Goal: Information Seeking & Learning: Learn about a topic

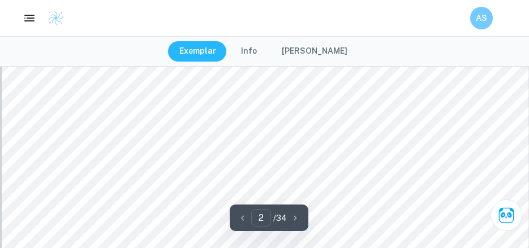
scroll to position [906, 0]
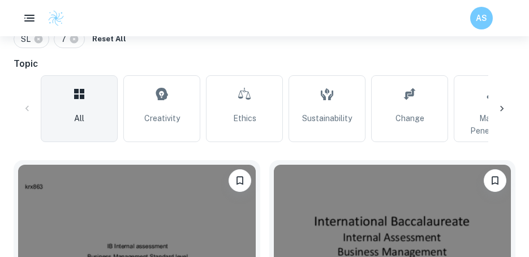
scroll to position [340, 0]
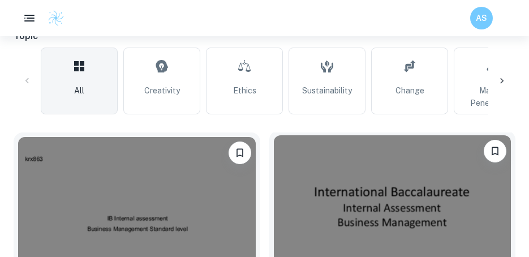
click at [355, 191] on img at bounding box center [393, 224] width 238 height 178
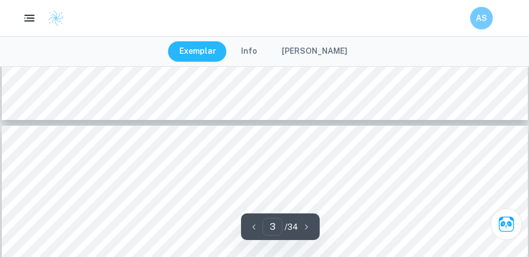
type input "4"
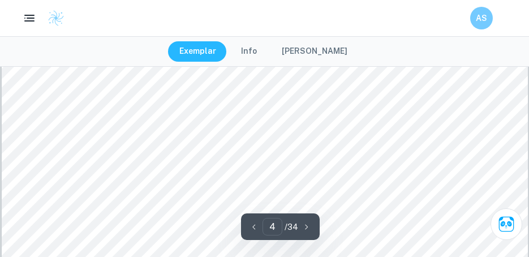
scroll to position [2547, 0]
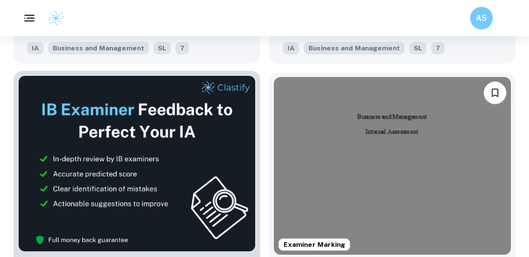
scroll to position [679, 0]
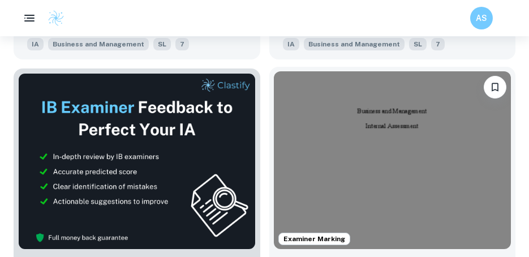
click at [333, 127] on img at bounding box center [393, 160] width 238 height 178
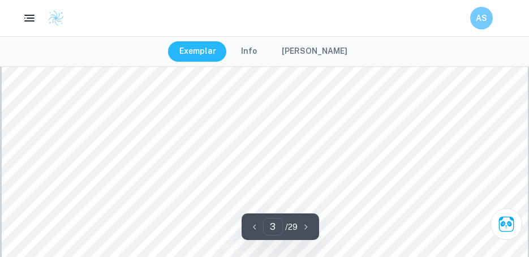
scroll to position [2094, 0]
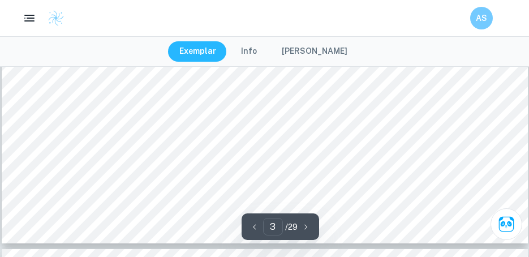
type input "4"
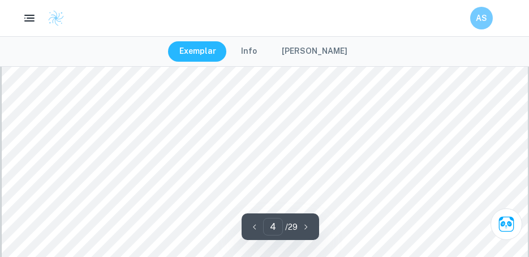
scroll to position [2434, 0]
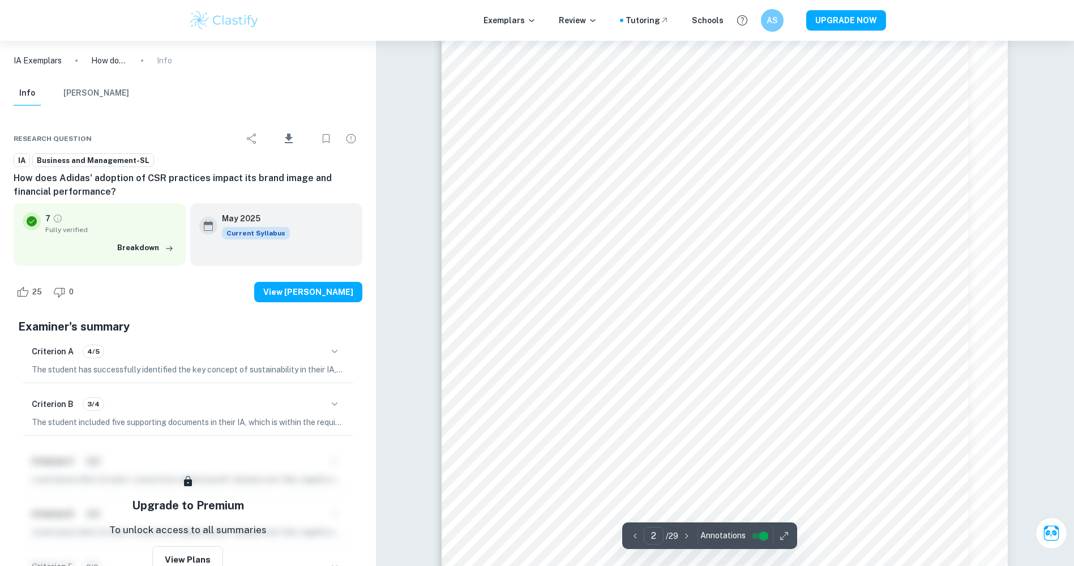
scroll to position [911, 0]
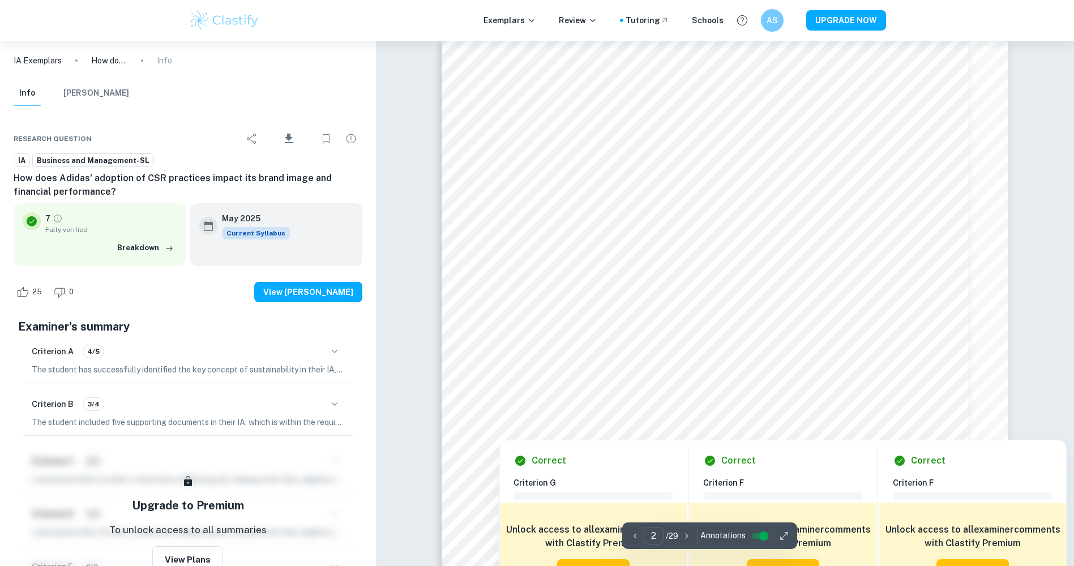
click at [545, 228] on div at bounding box center [712, 215] width 383 height 44
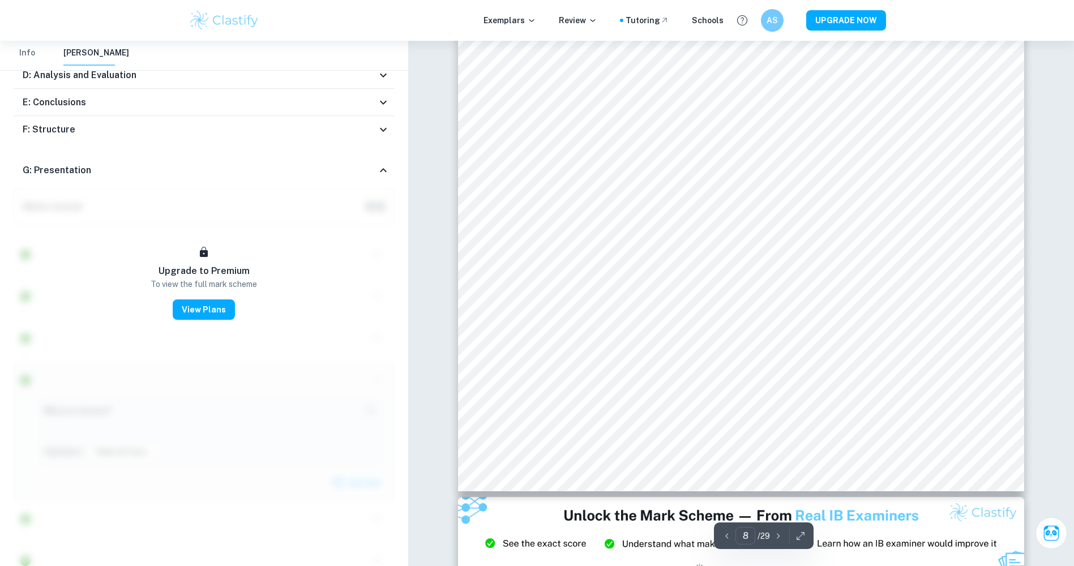
scroll to position [6458, 0]
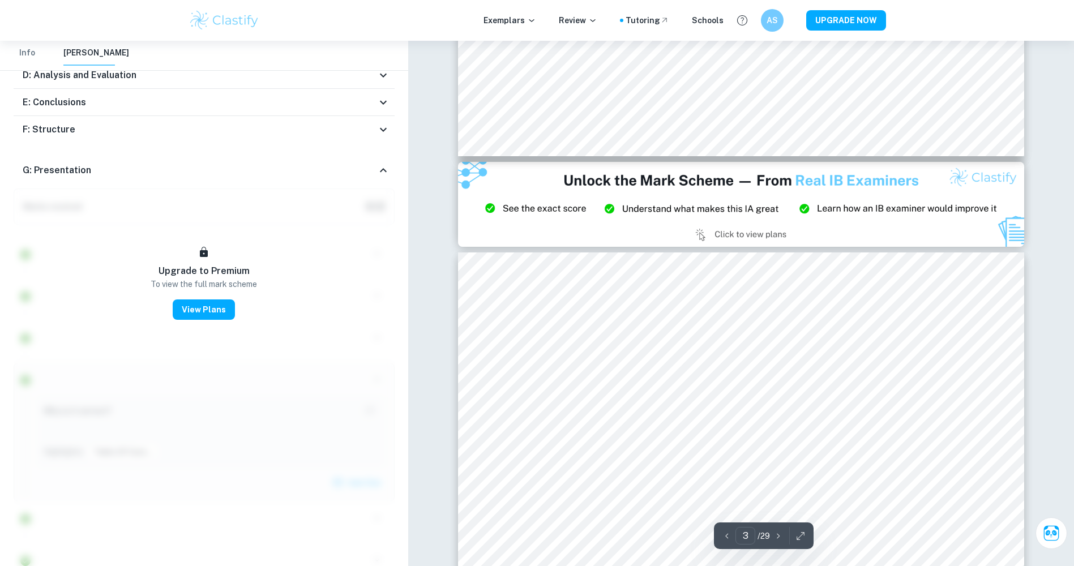
type input "2"
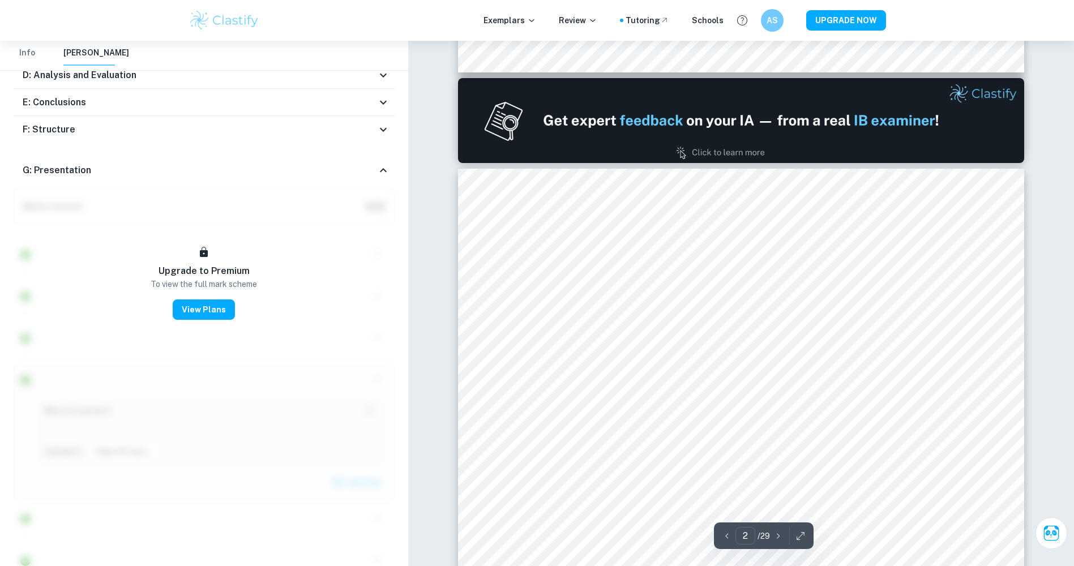
scroll to position [798, 0]
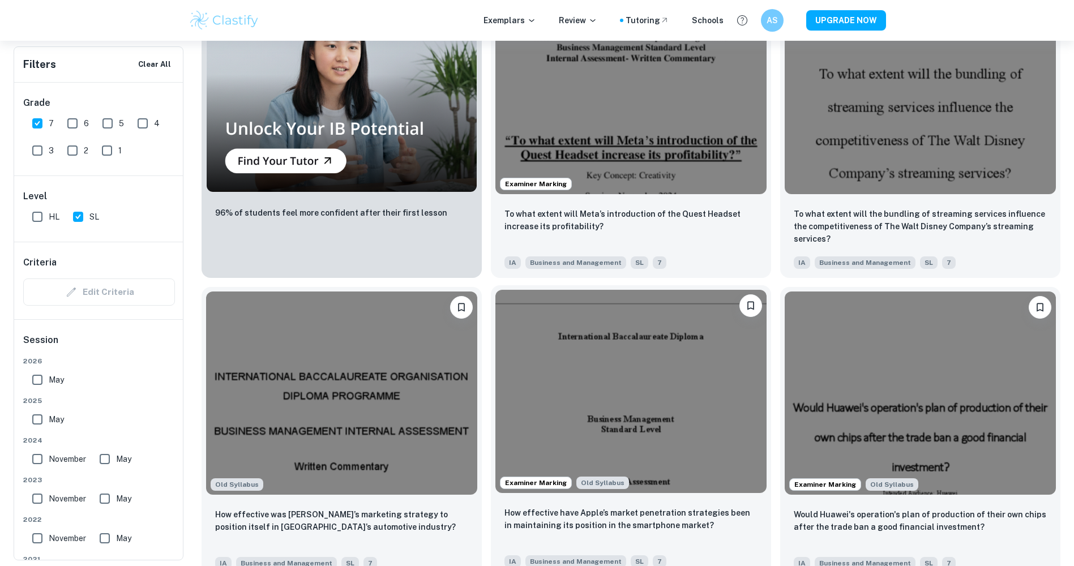
scroll to position [1132, 0]
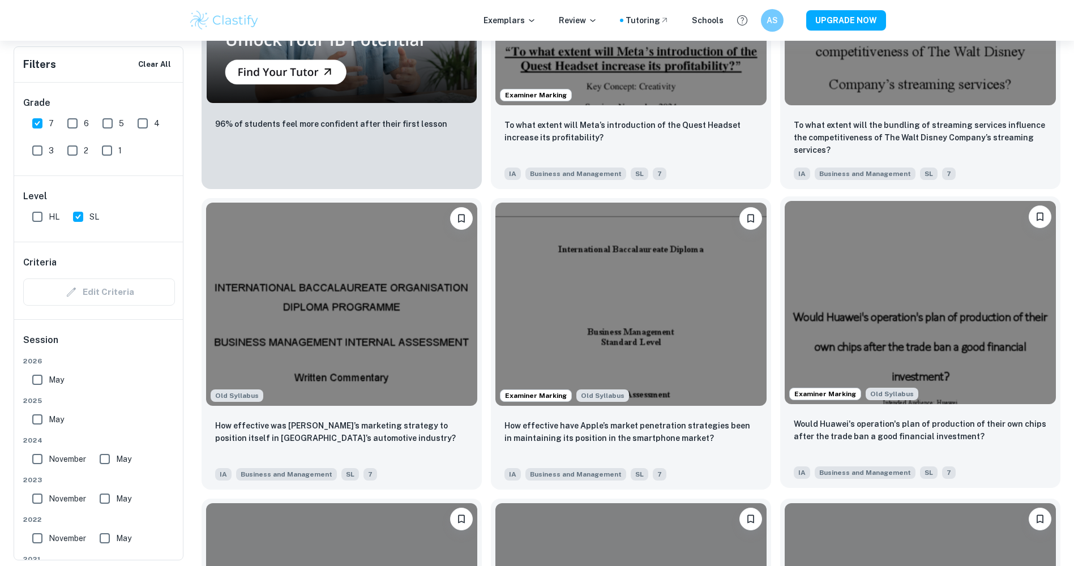
click at [863, 305] on img at bounding box center [920, 302] width 271 height 203
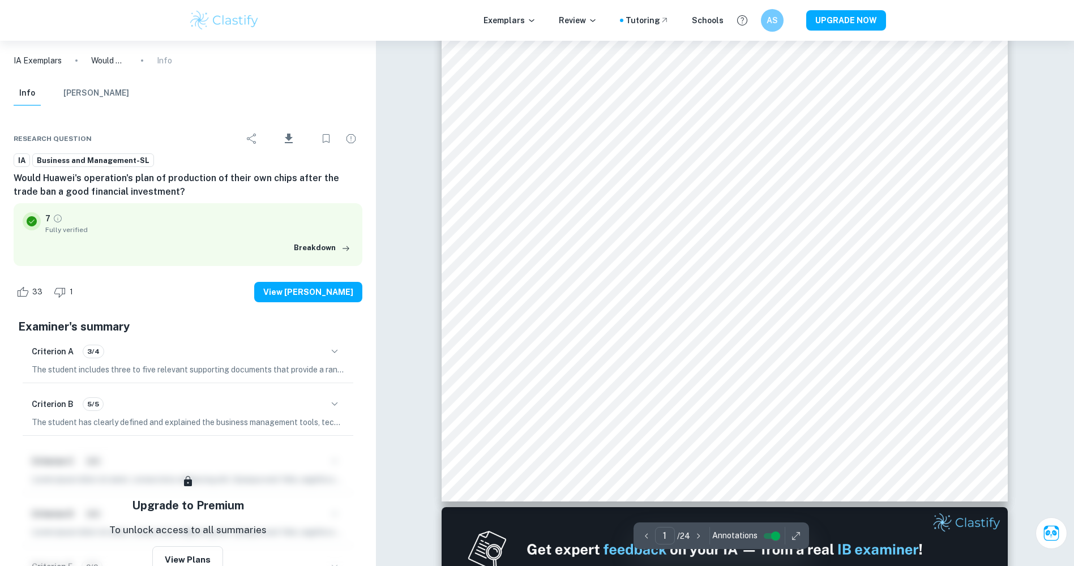
scroll to position [509, 0]
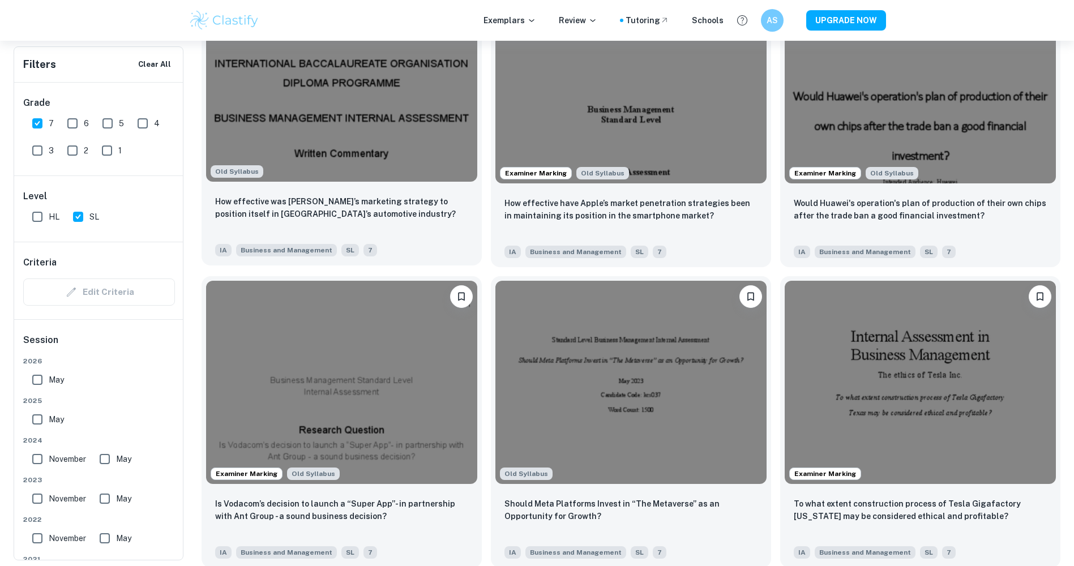
scroll to position [1472, 0]
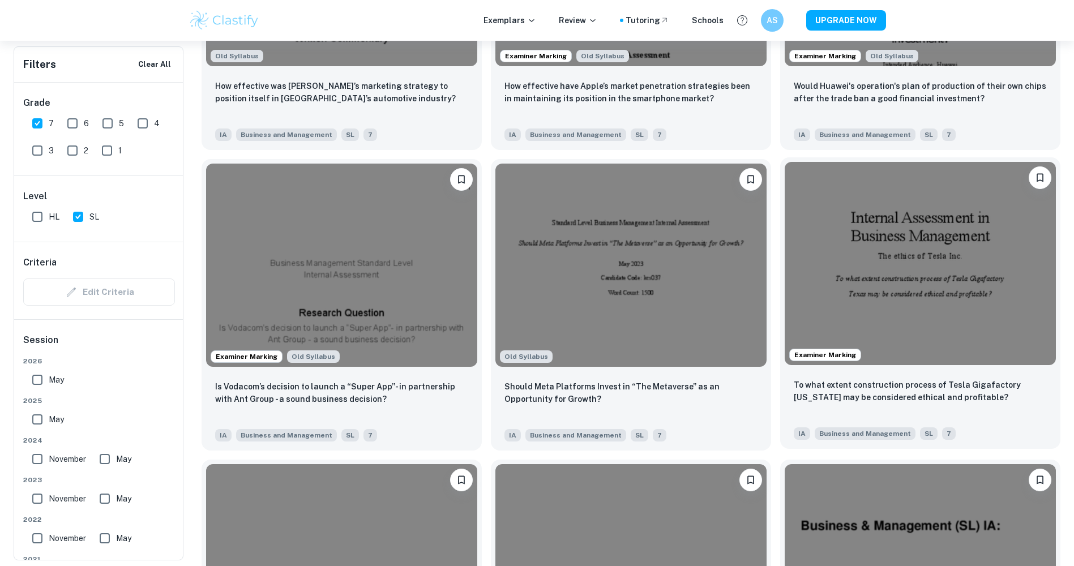
click at [830, 254] on img at bounding box center [920, 263] width 271 height 203
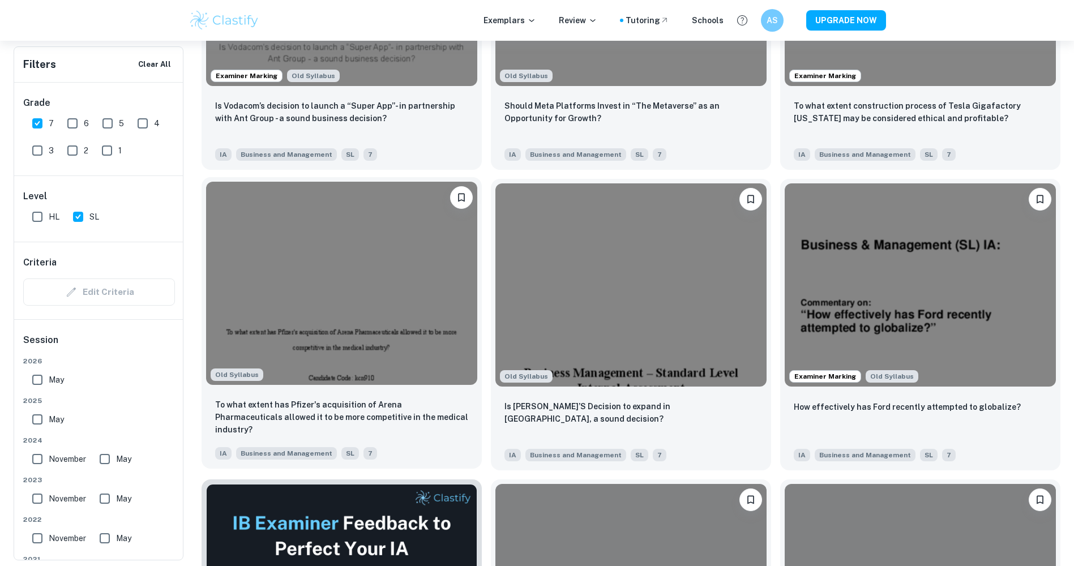
scroll to position [1755, 0]
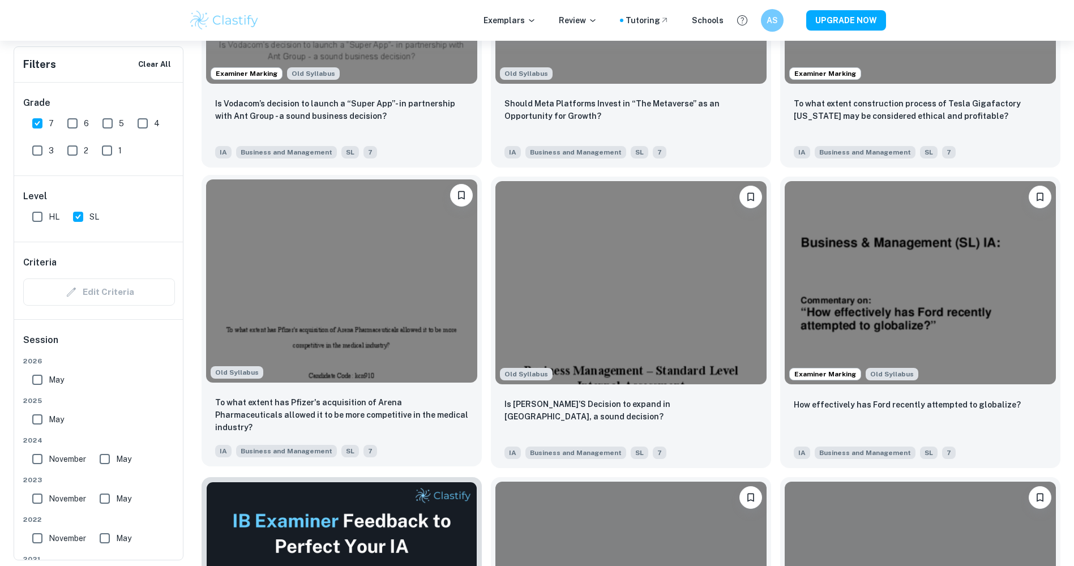
click at [385, 284] on img at bounding box center [341, 280] width 271 height 203
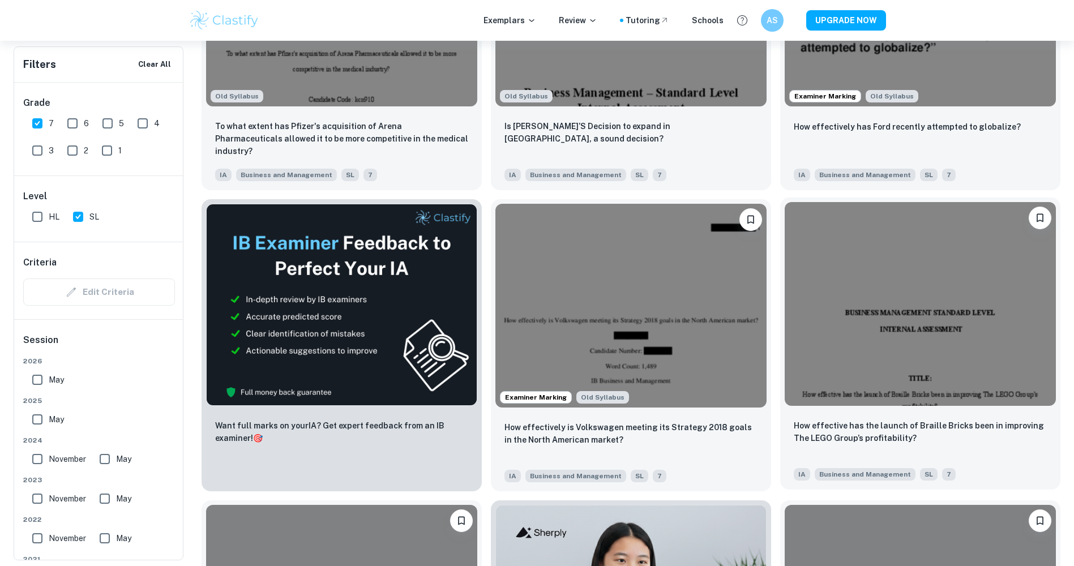
scroll to position [2038, 0]
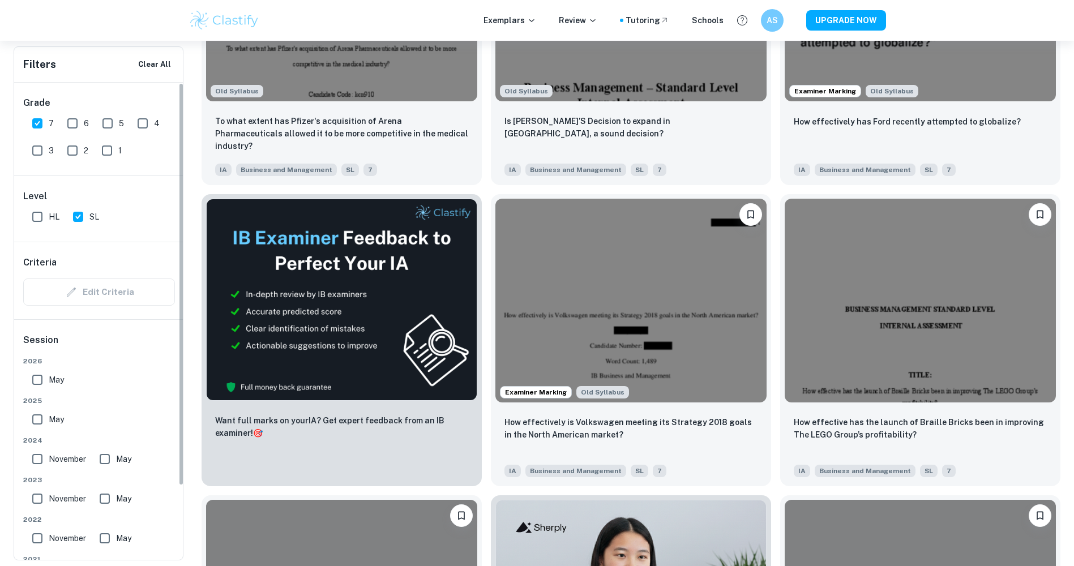
click at [37, 425] on input "May" at bounding box center [37, 419] width 23 height 23
checkbox input "true"
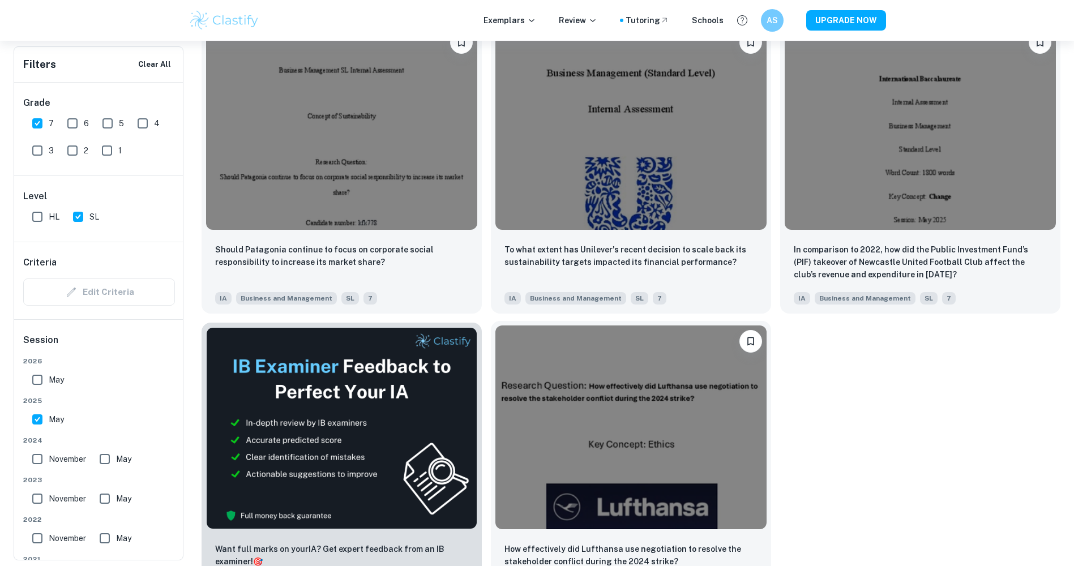
scroll to position [1845, 0]
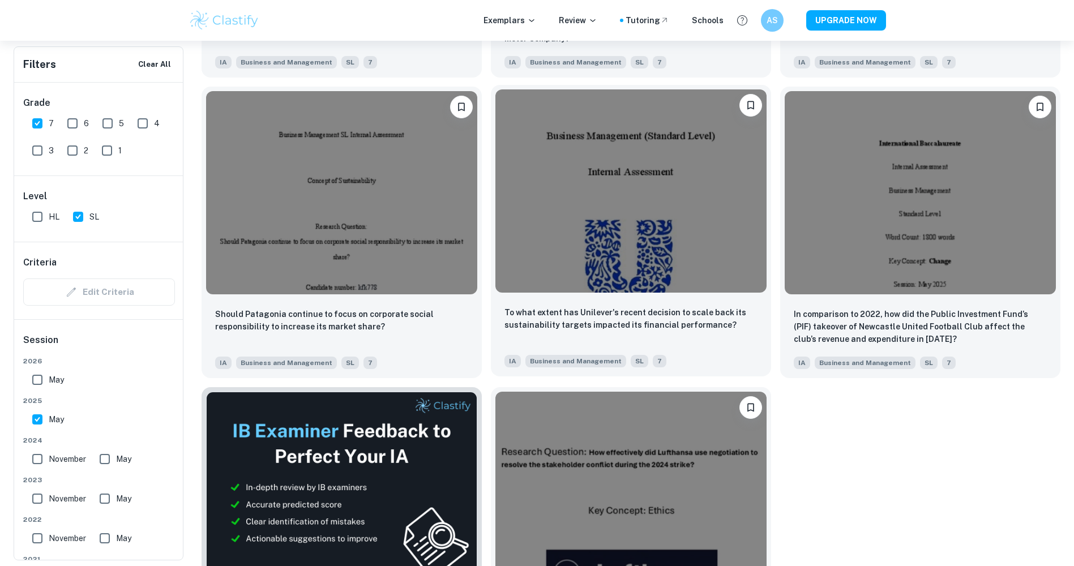
click at [556, 235] on img at bounding box center [630, 190] width 271 height 203
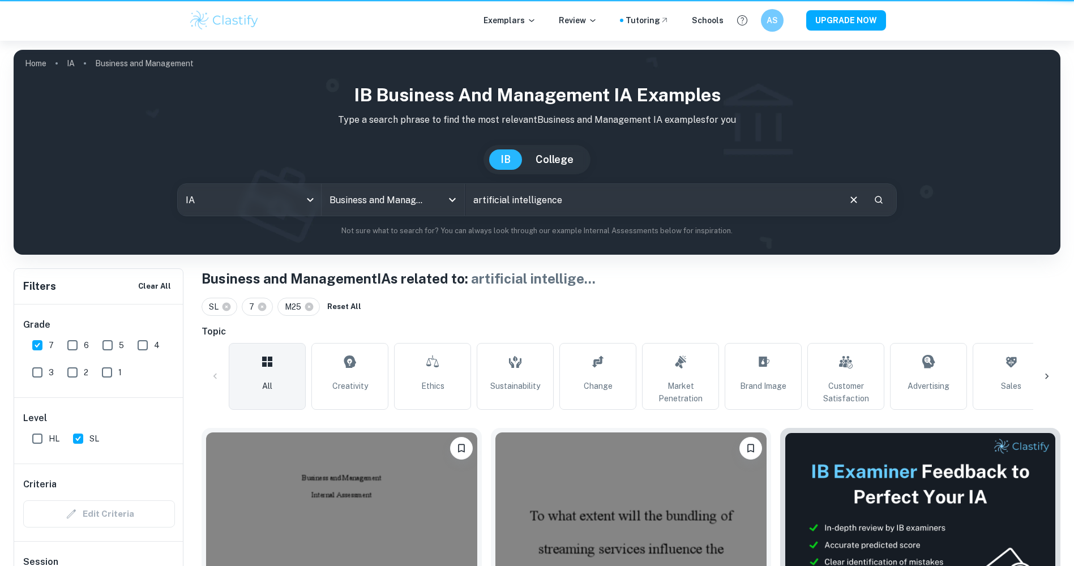
scroll to position [1845, 0]
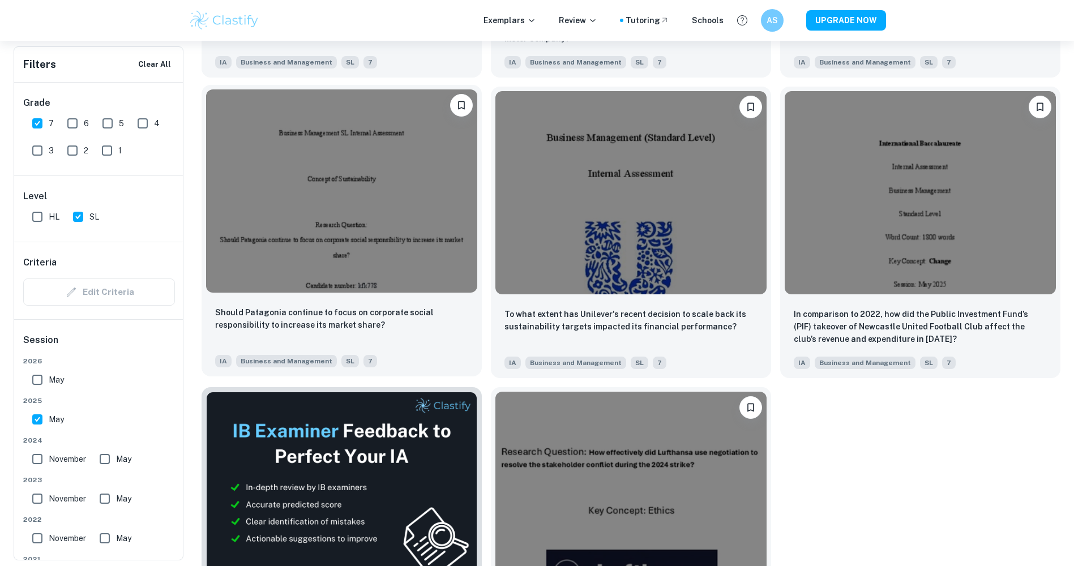
click at [359, 196] on img at bounding box center [341, 190] width 271 height 203
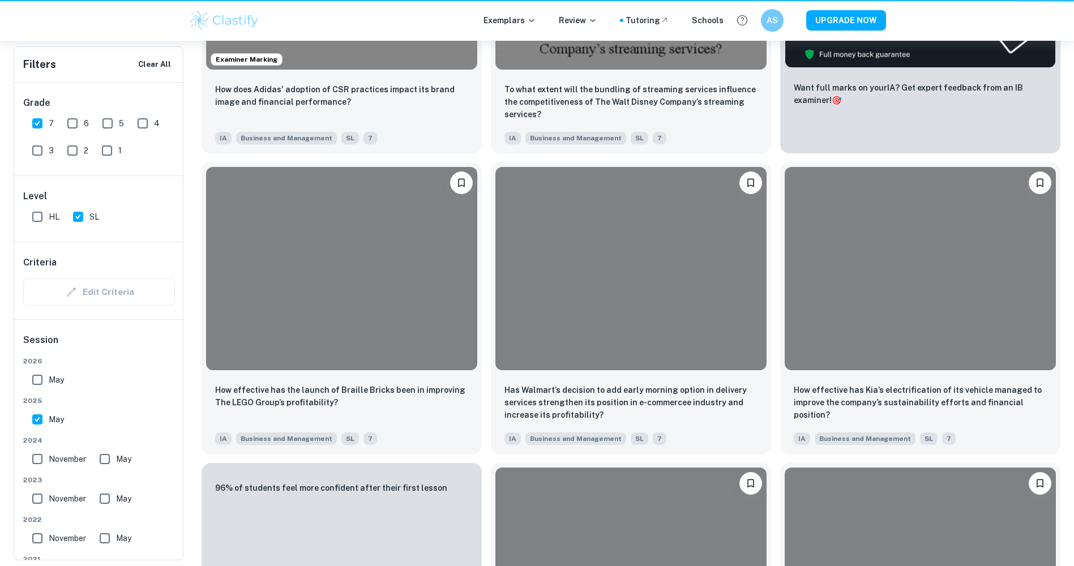
scroll to position [1845, 0]
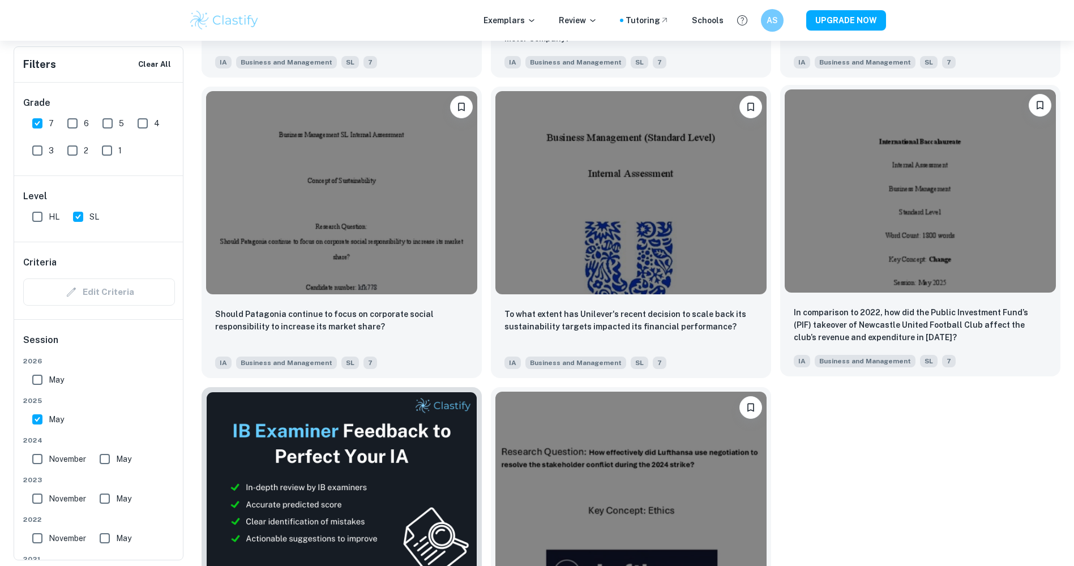
click at [921, 242] on img at bounding box center [920, 190] width 271 height 203
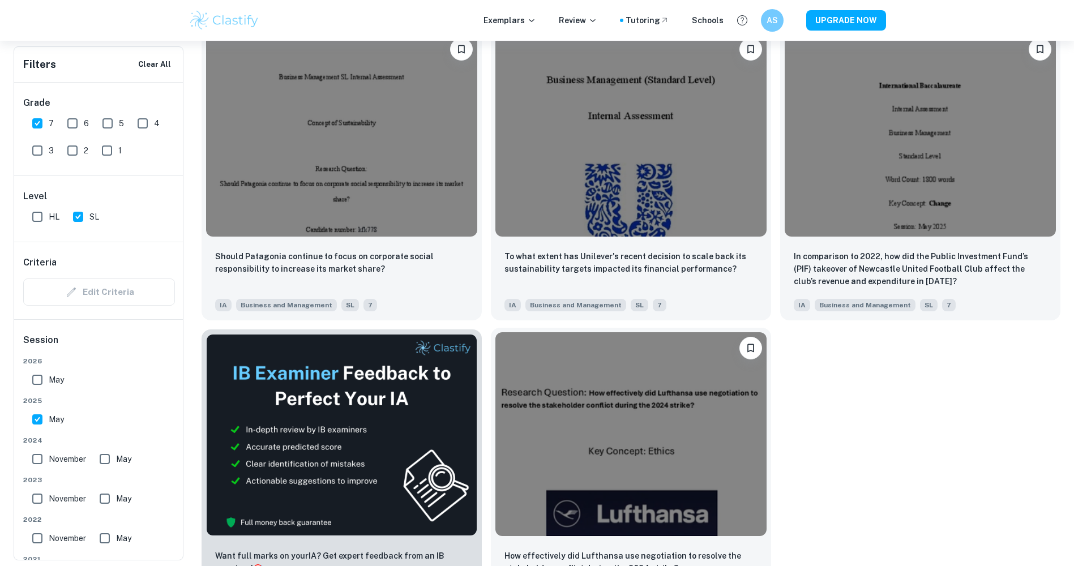
scroll to position [1958, 0]
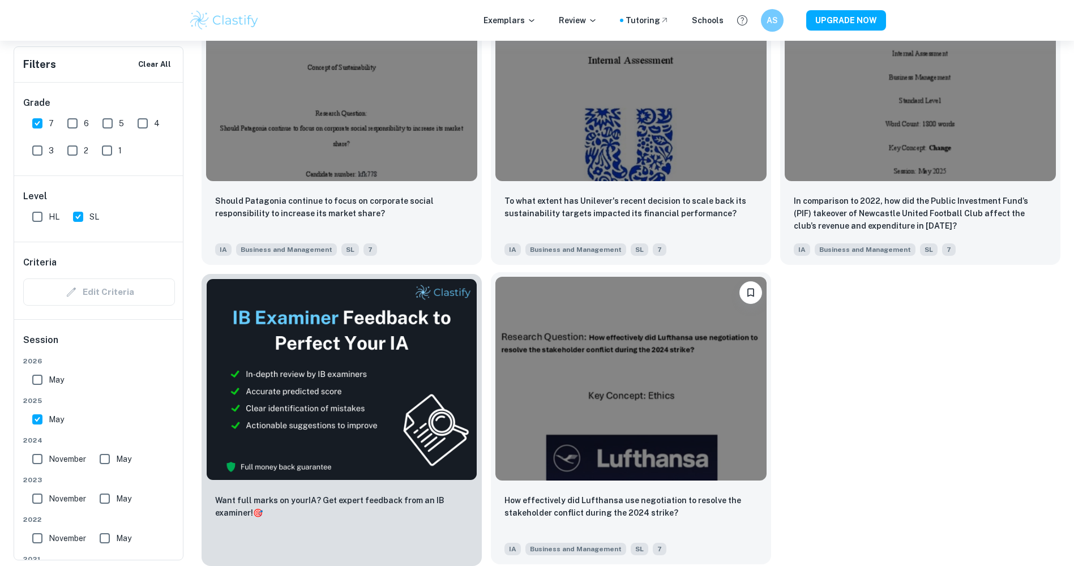
click at [633, 363] on img at bounding box center [630, 378] width 271 height 203
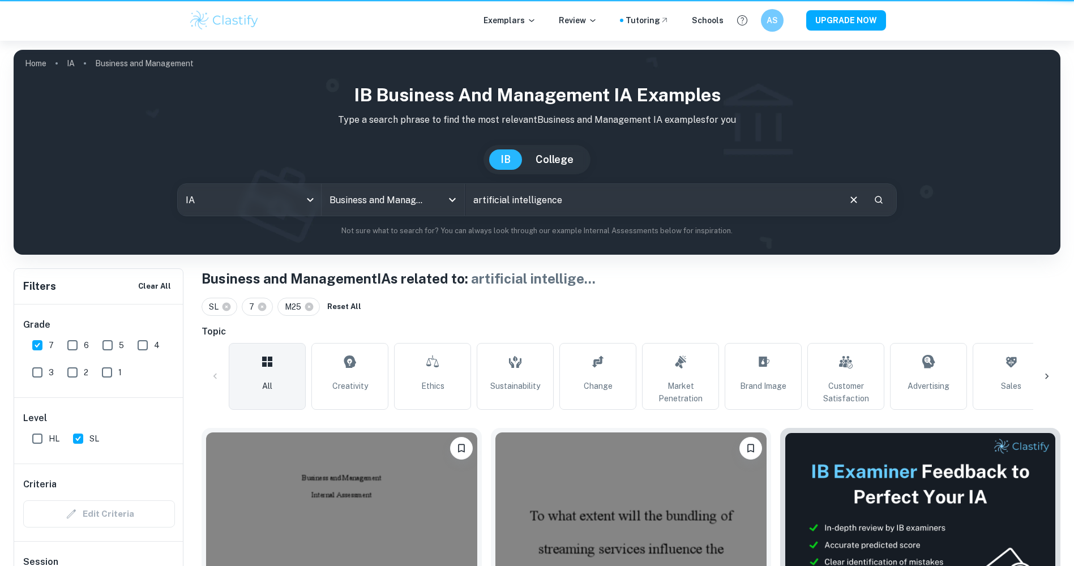
scroll to position [1958, 0]
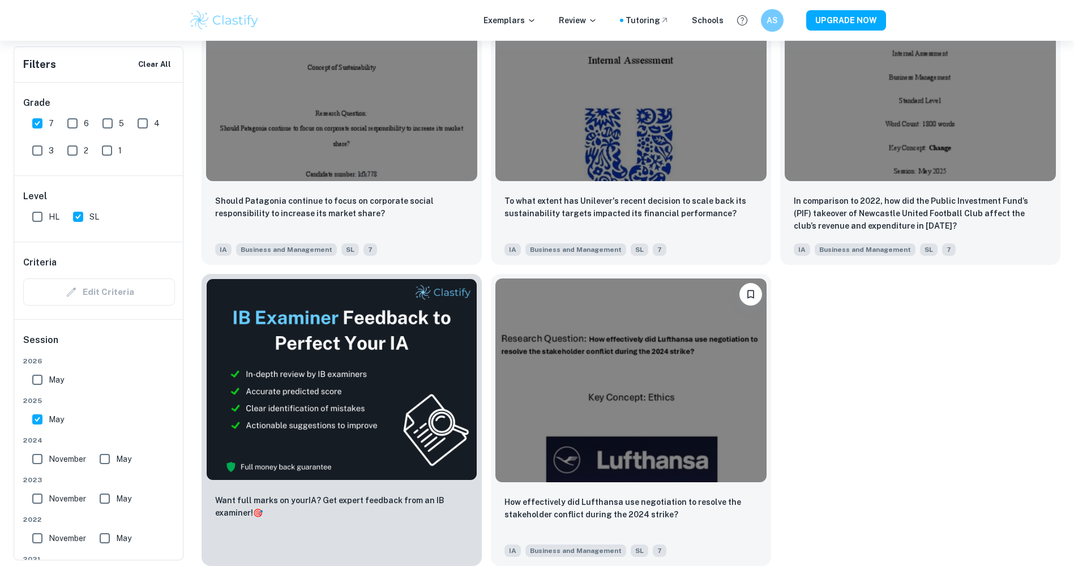
click at [41, 416] on input "May" at bounding box center [37, 419] width 23 height 23
checkbox input "false"
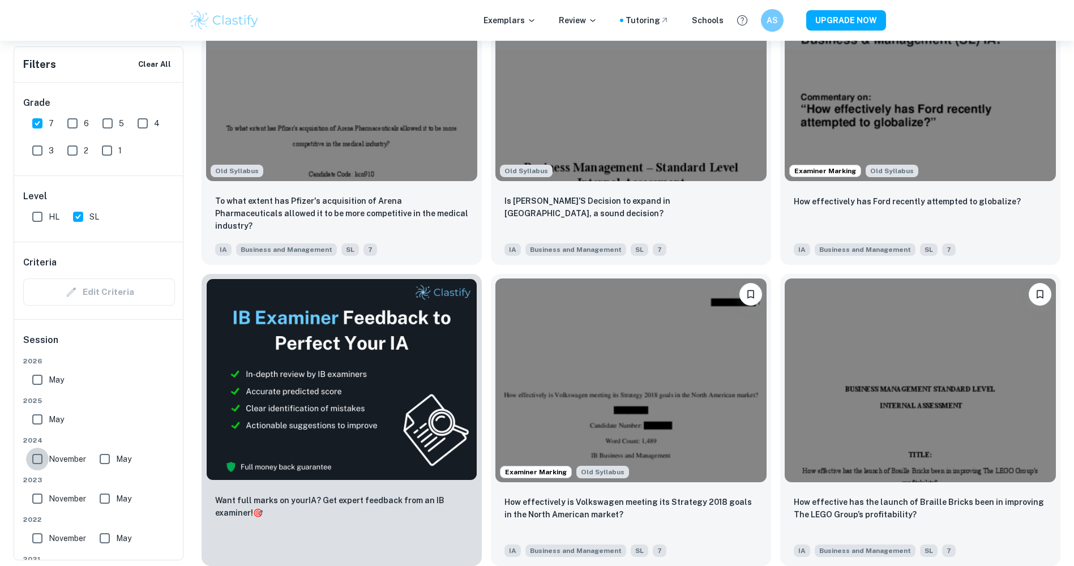
click at [35, 456] on input "November" at bounding box center [37, 459] width 23 height 23
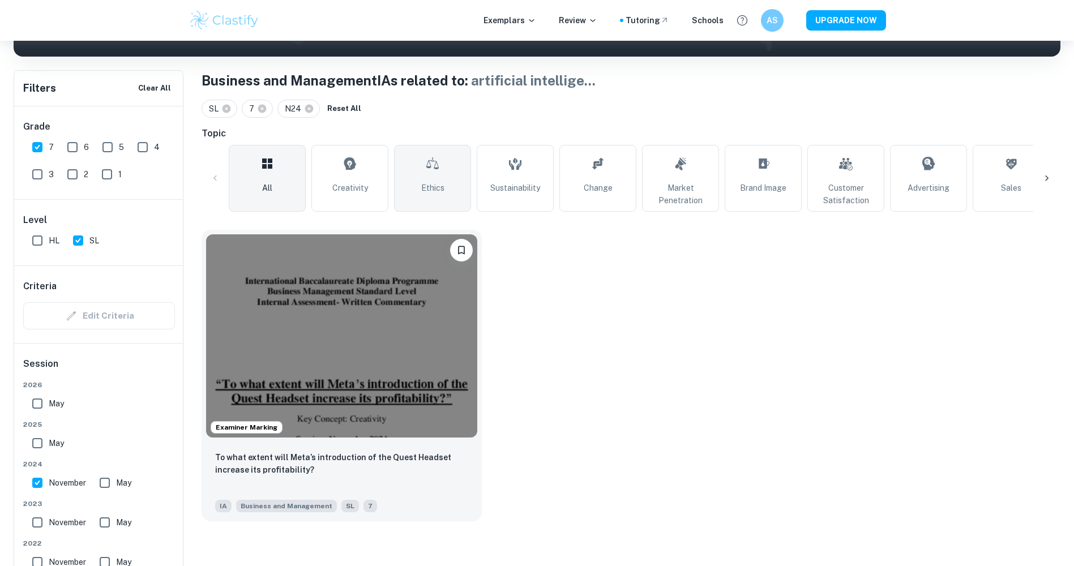
scroll to position [153, 0]
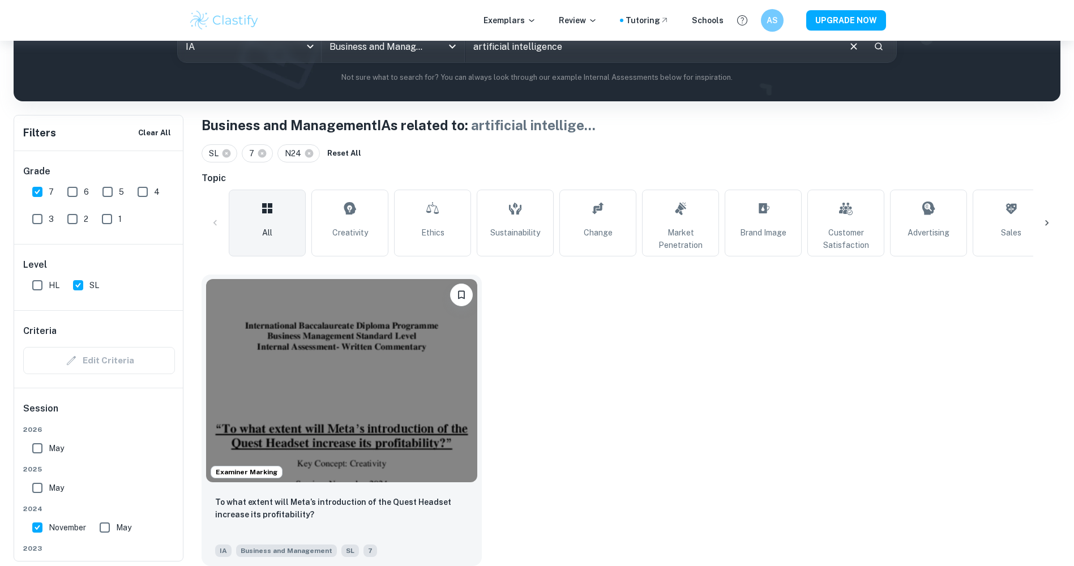
click at [61, 529] on span "November" at bounding box center [67, 527] width 37 height 12
click at [49, 529] on input "November" at bounding box center [37, 527] width 23 height 23
checkbox input "false"
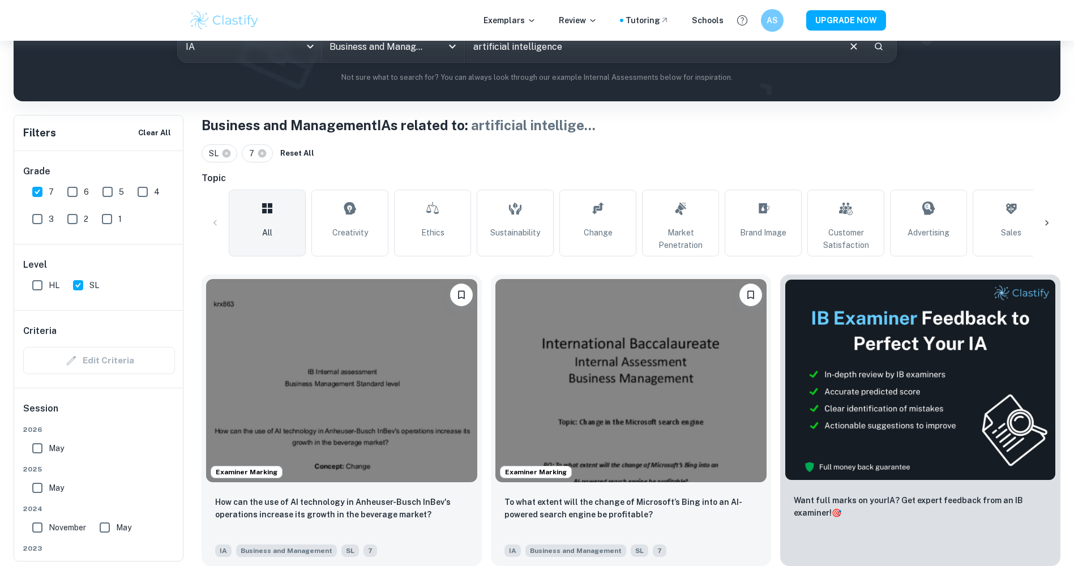
click at [108, 530] on input "May" at bounding box center [104, 527] width 23 height 23
checkbox input "true"
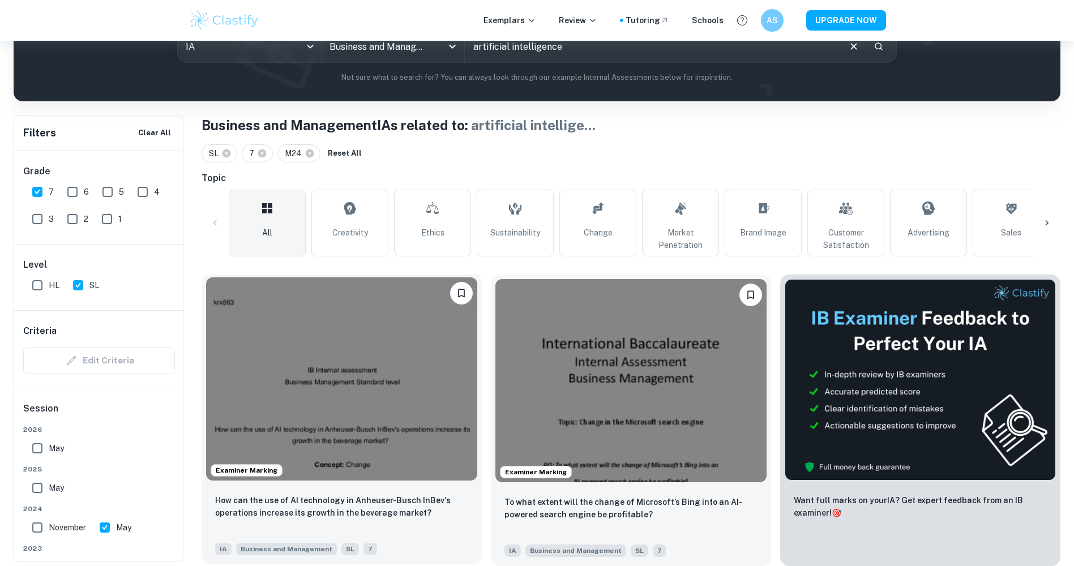
click at [400, 366] on img at bounding box center [341, 378] width 271 height 203
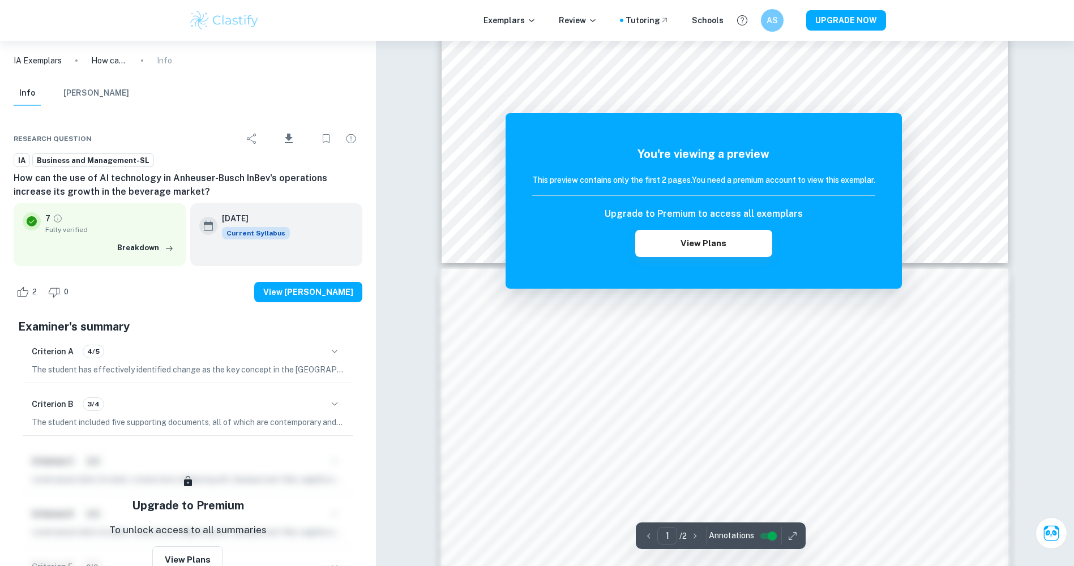
scroll to position [792, 0]
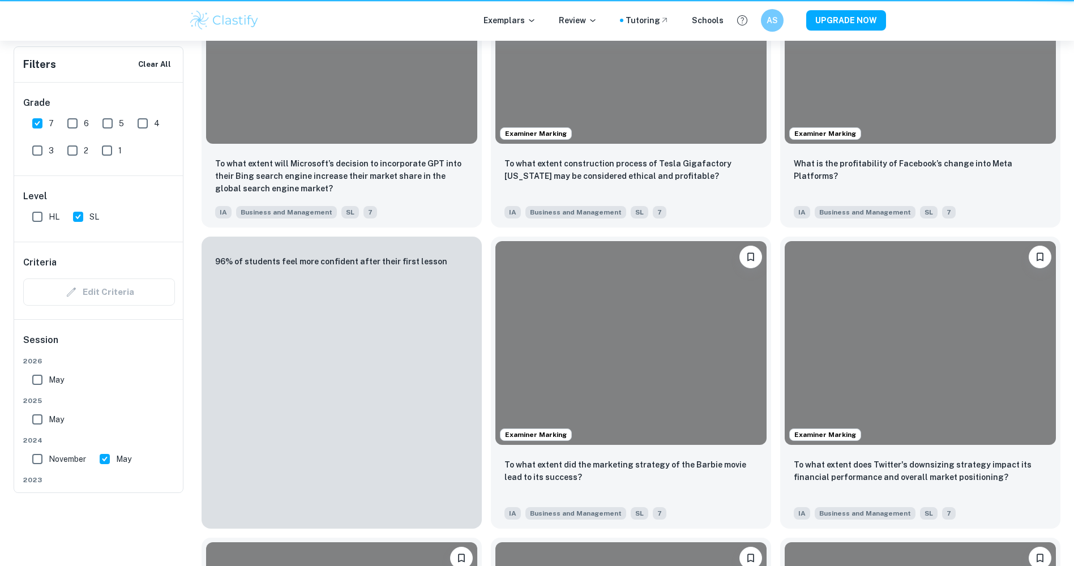
scroll to position [153, 0]
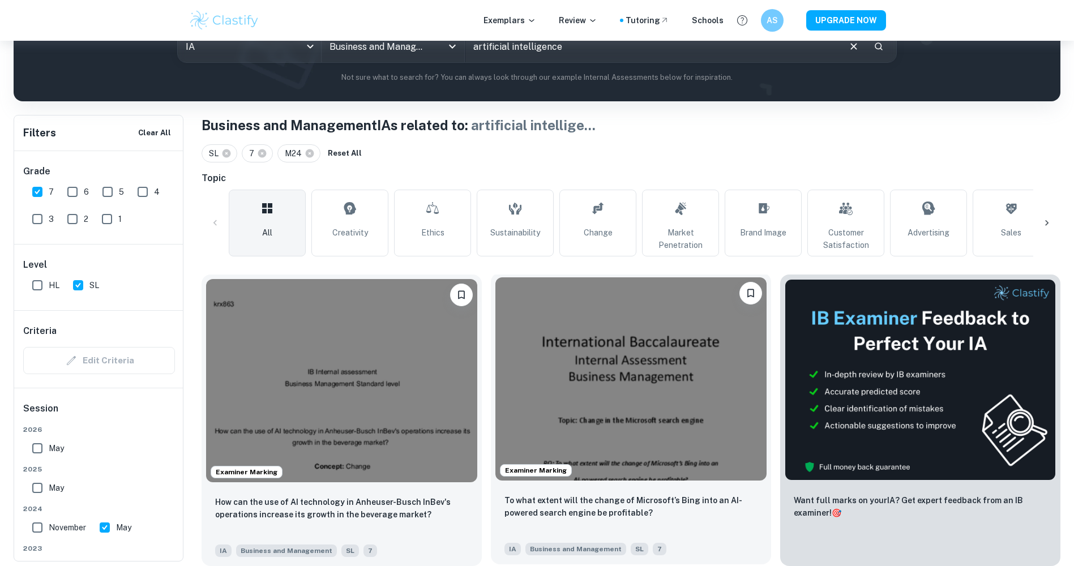
click at [566, 338] on img at bounding box center [630, 378] width 271 height 203
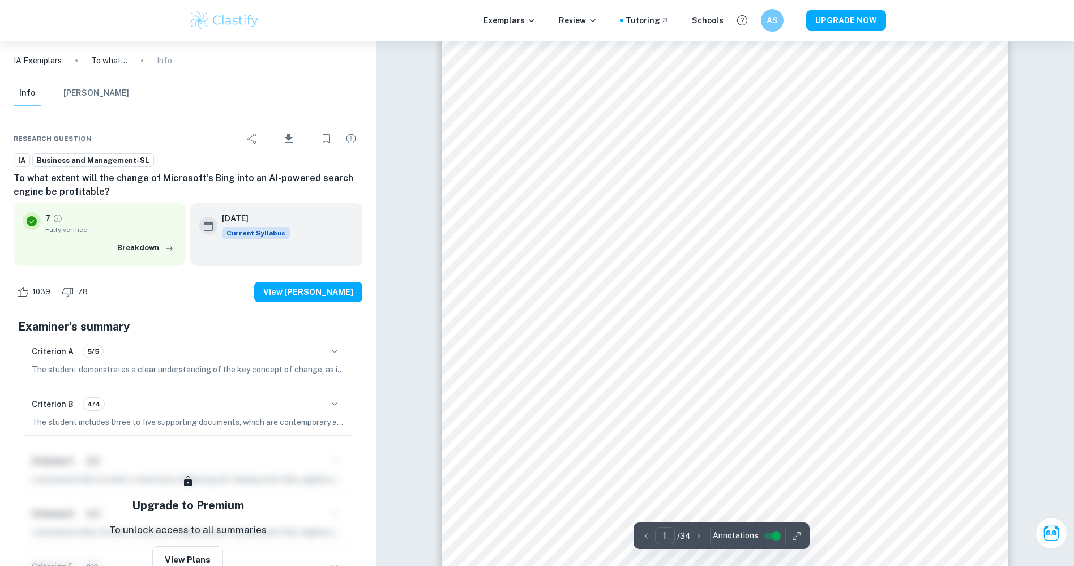
scroll to position [57, 0]
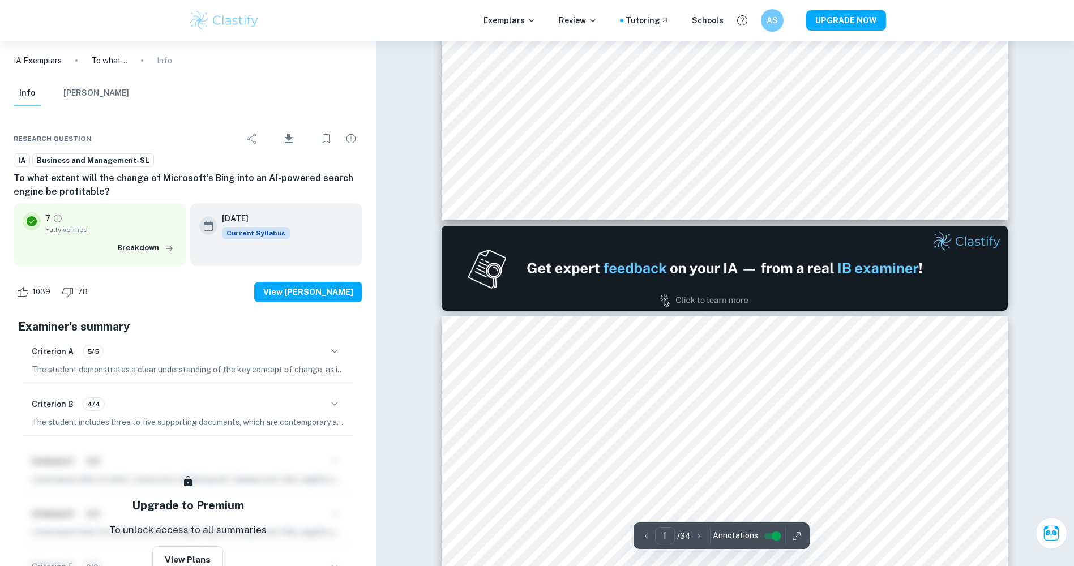
type input "2"
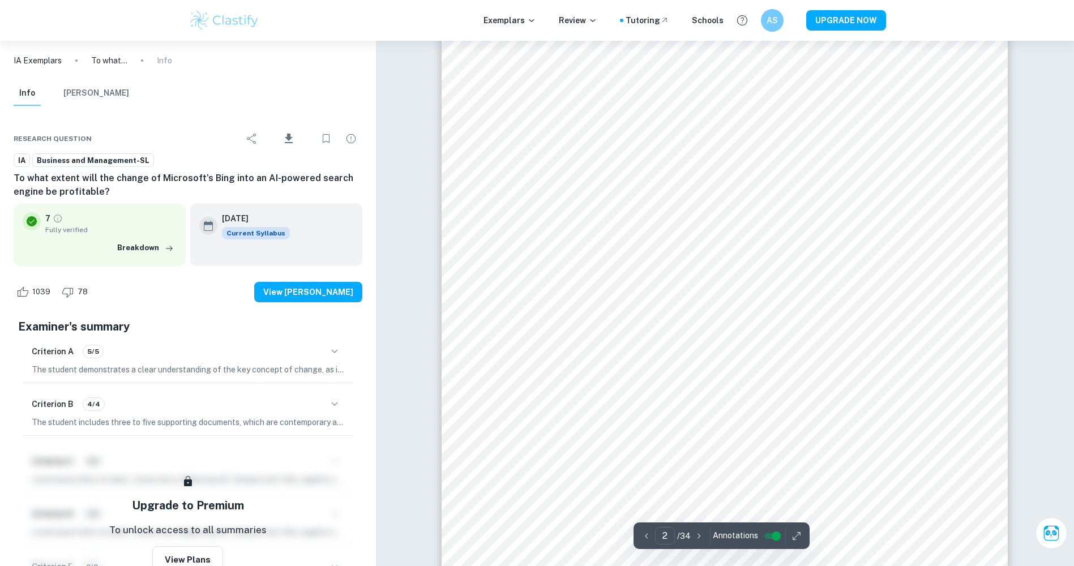
scroll to position [1075, 0]
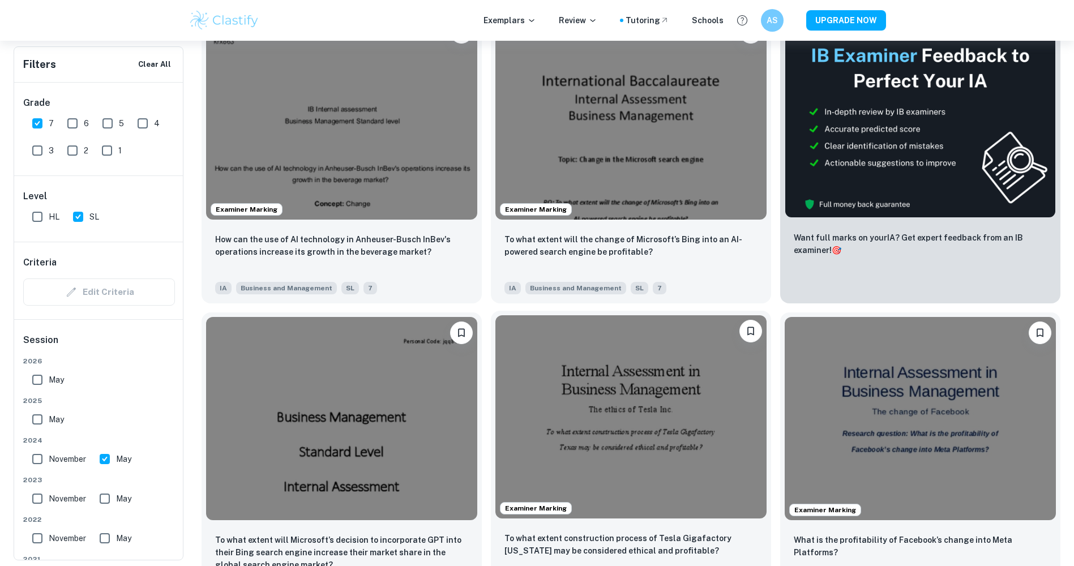
scroll to position [436, 0]
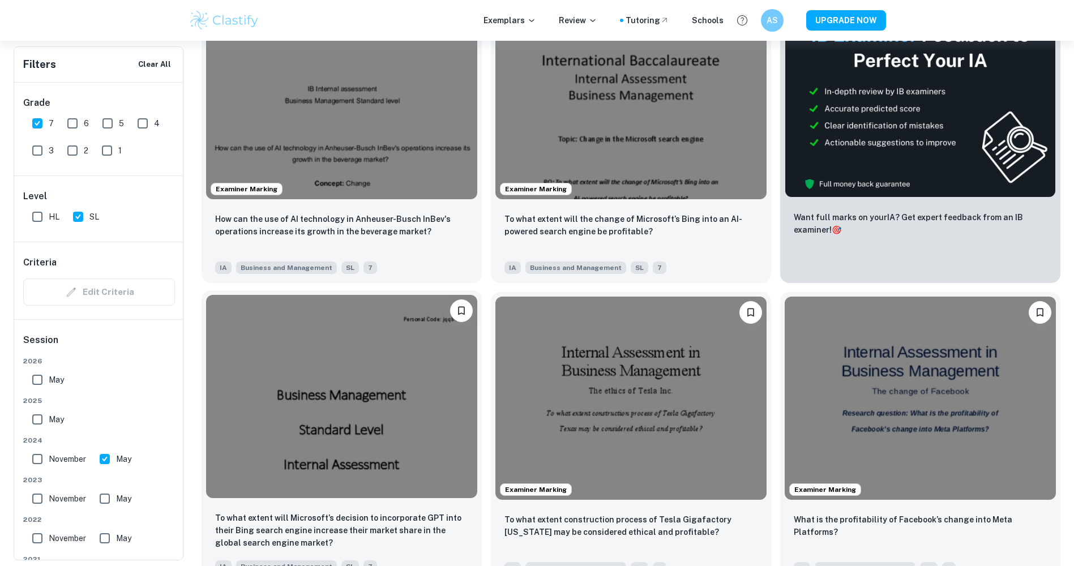
click at [384, 361] on img at bounding box center [341, 396] width 271 height 203
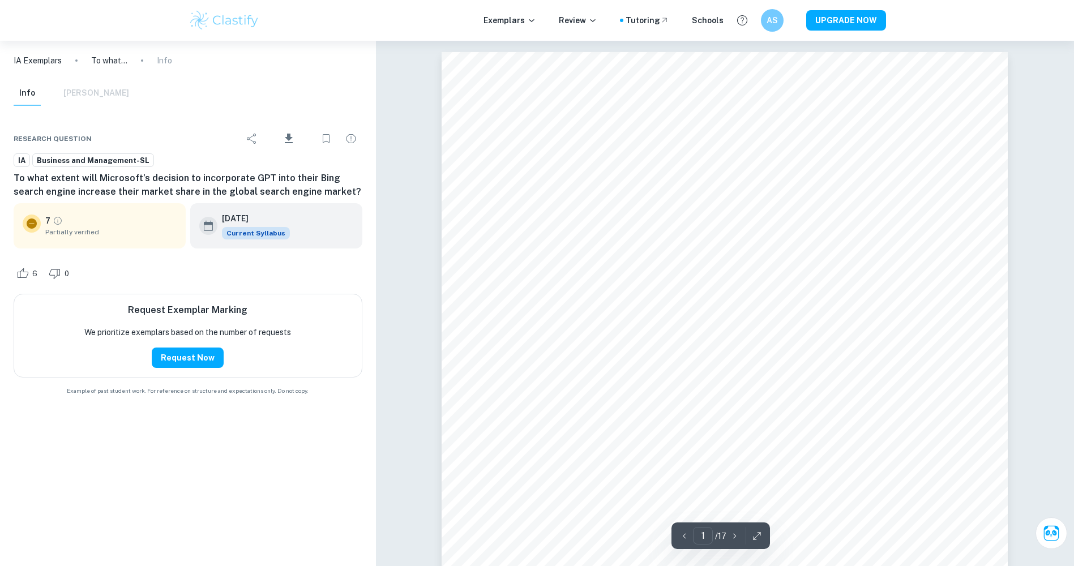
click at [10, 6] on div "Exemplars Review Tutoring Schools AS UPGRADE NOW" at bounding box center [537, 20] width 1074 height 41
click at [205, 357] on button "Request Now" at bounding box center [188, 358] width 72 height 20
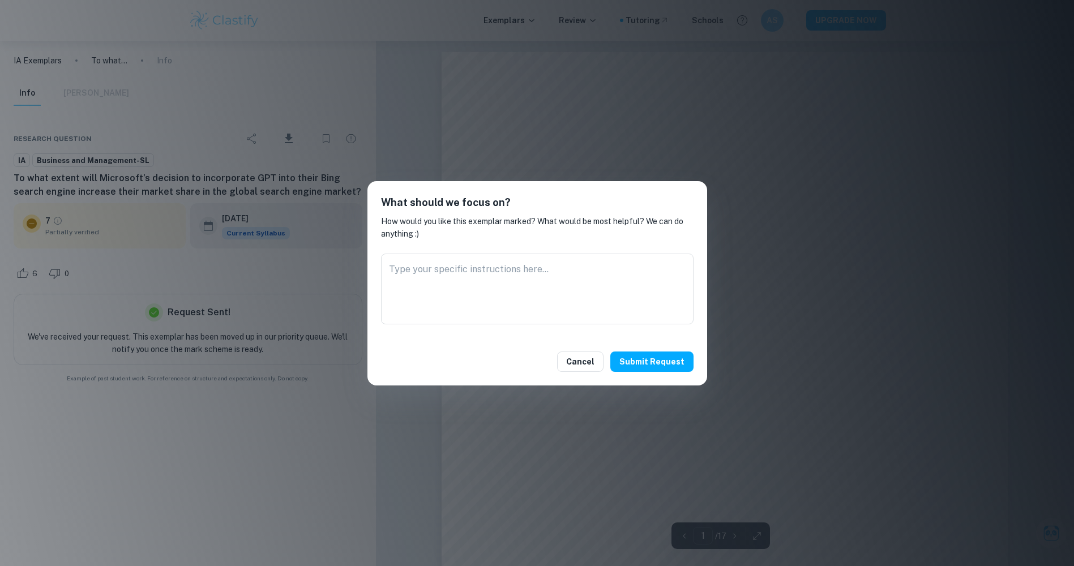
click at [683, 203] on h2 "What should we focus on?" at bounding box center [537, 195] width 340 height 29
click at [583, 370] on button "Cancel" at bounding box center [580, 361] width 46 height 20
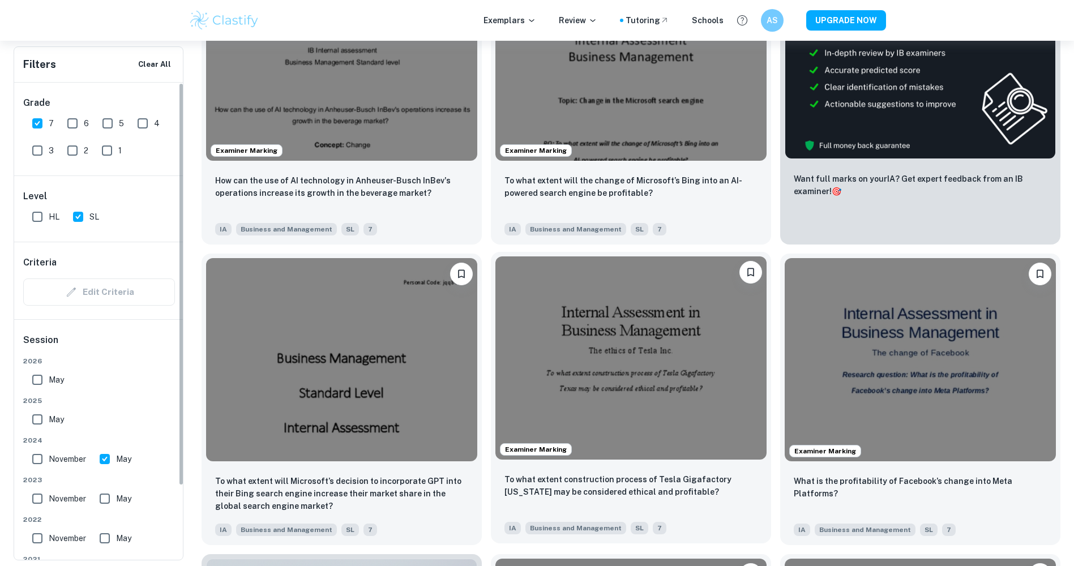
scroll to position [550, 0]
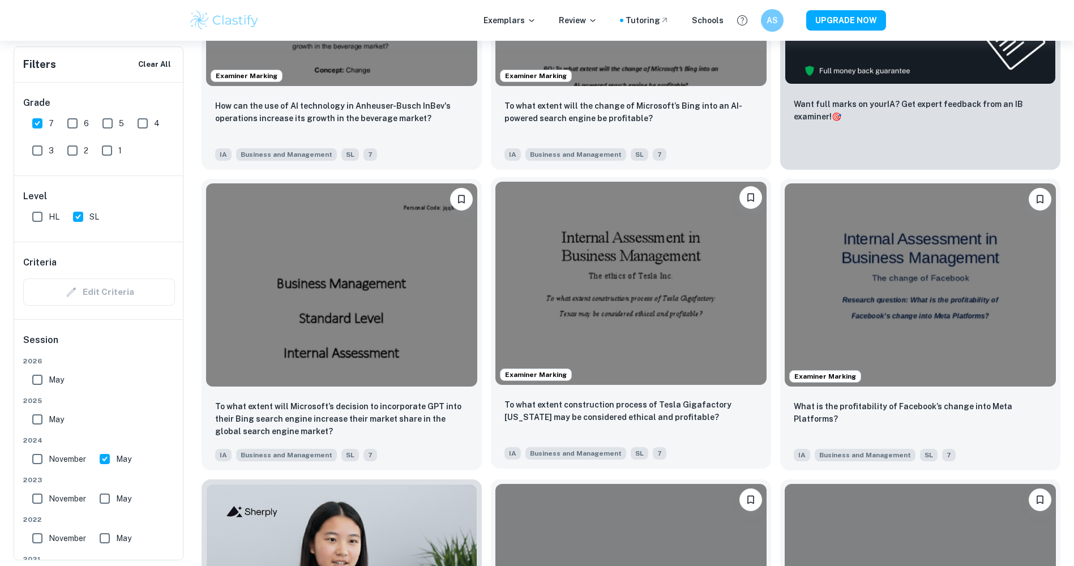
click at [611, 266] on img at bounding box center [630, 283] width 271 height 203
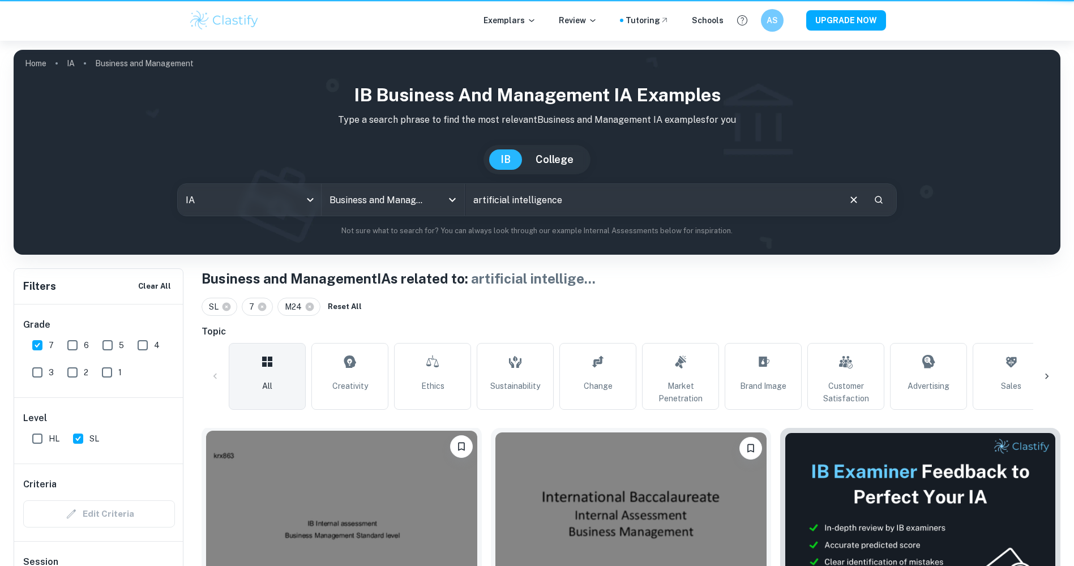
scroll to position [550, 0]
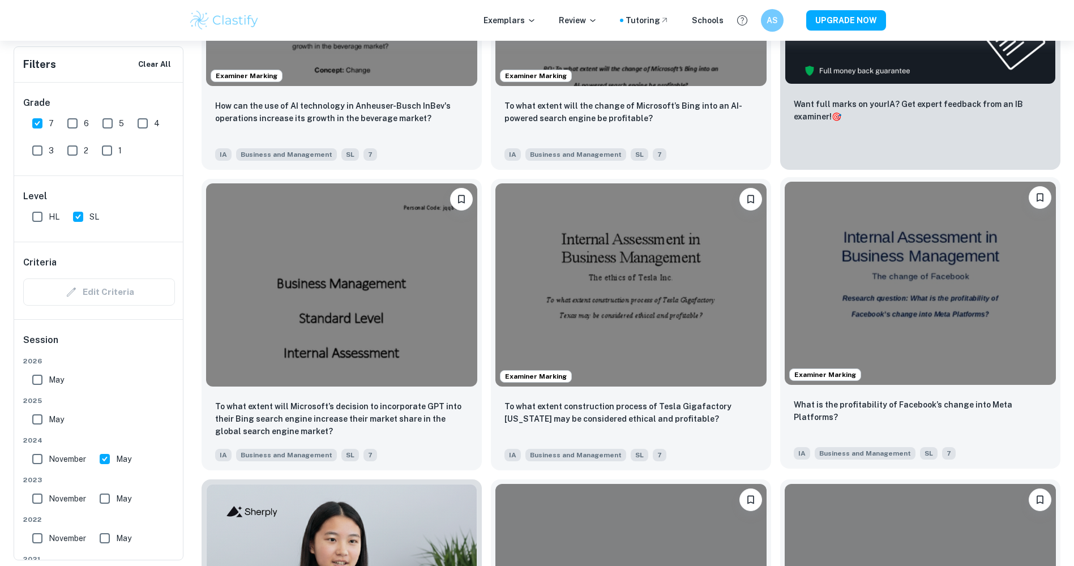
click at [853, 315] on img at bounding box center [920, 283] width 271 height 203
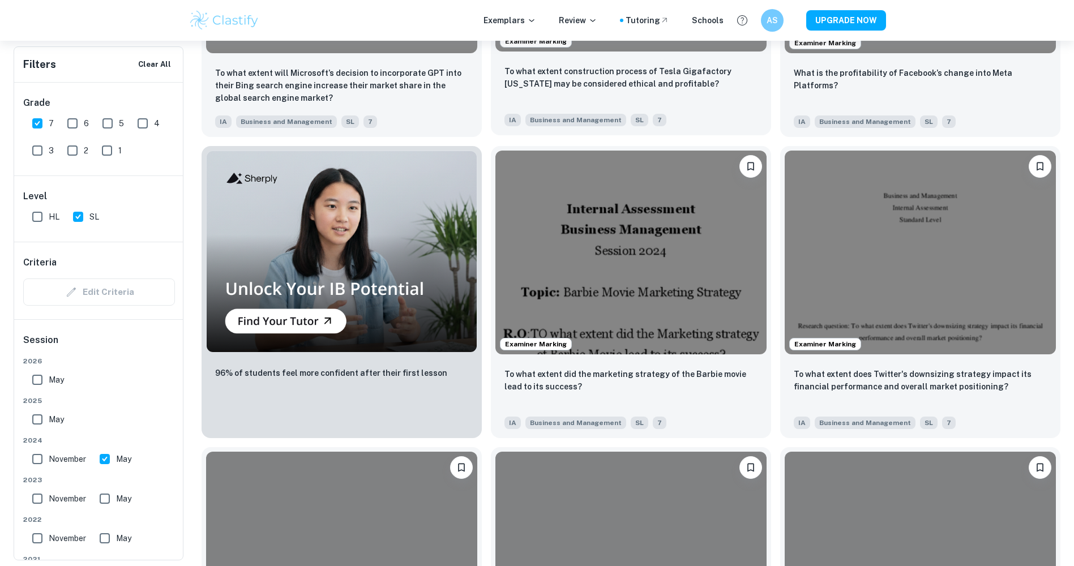
scroll to position [889, 0]
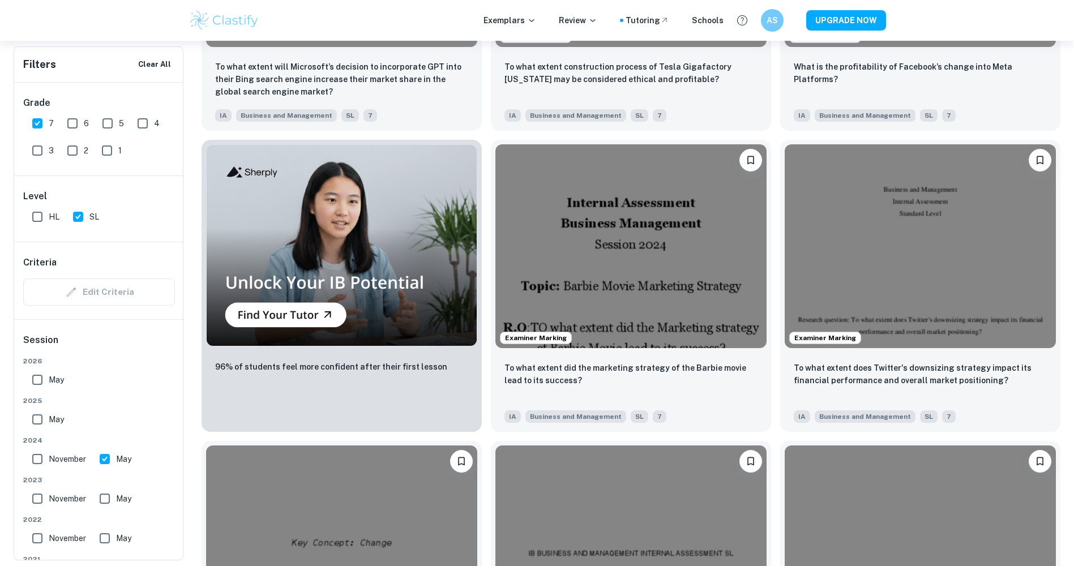
click at [41, 127] on input "7" at bounding box center [37, 123] width 23 height 23
checkbox input "false"
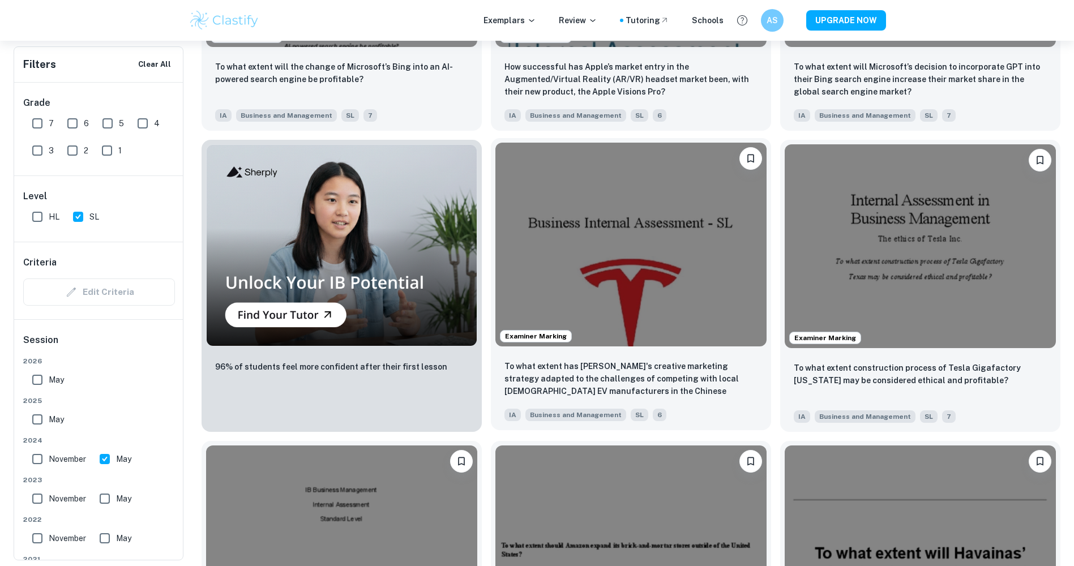
click at [592, 264] on img at bounding box center [630, 244] width 271 height 203
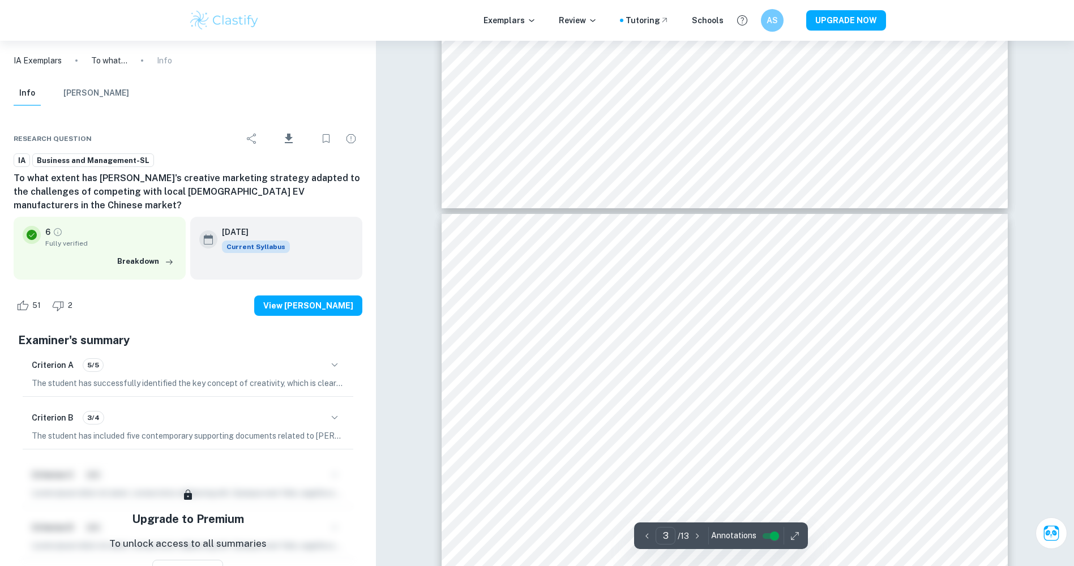
scroll to position [2038, 0]
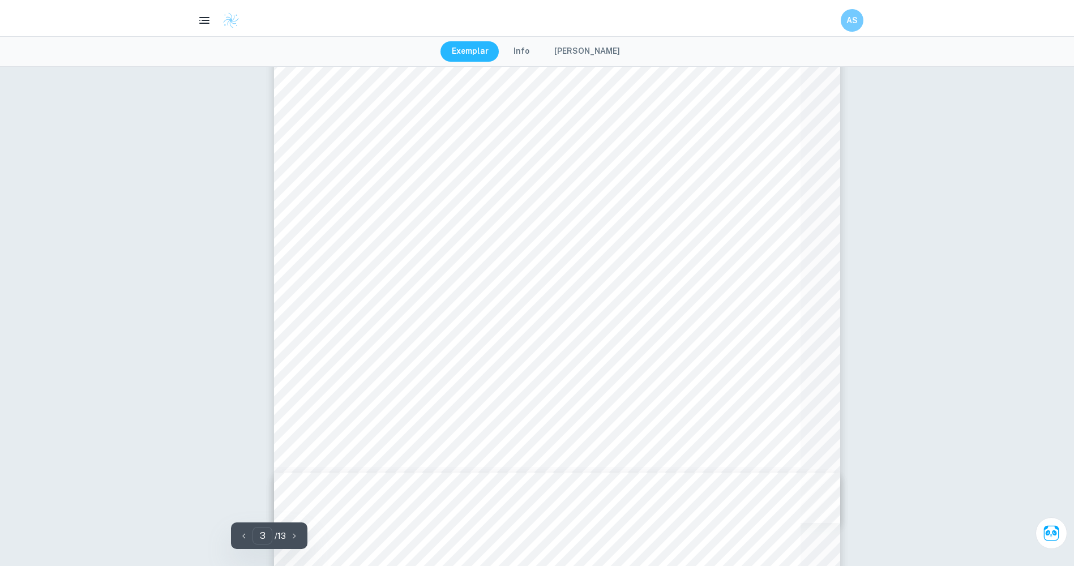
type input "12"
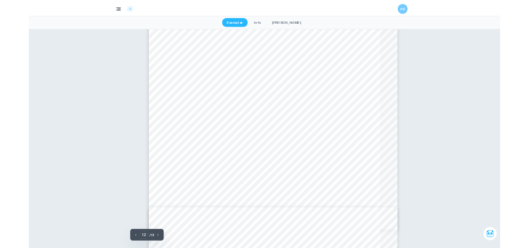
scroll to position [8620, 0]
